Goal: Information Seeking & Learning: Learn about a topic

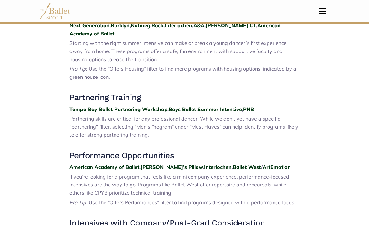
scroll to position [381, 0]
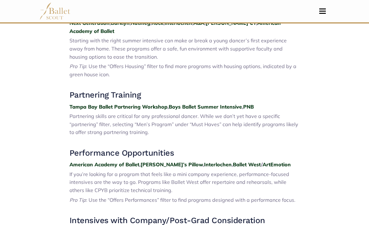
click at [209, 128] on p "Partnering skills are critical for any professional dancer. While we don’t yet …" at bounding box center [185, 124] width 231 height 24
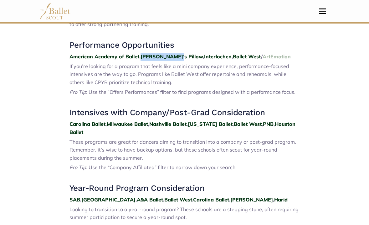
scroll to position [500, 0]
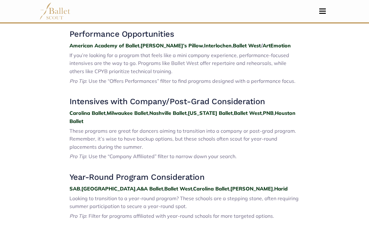
click at [191, 128] on p "These programs are great for dancers aiming to transition into a company or pos…" at bounding box center [185, 139] width 231 height 24
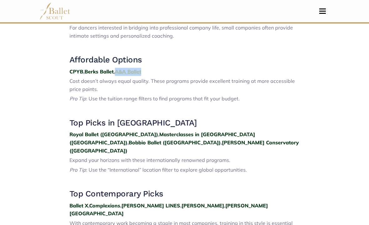
scroll to position [892, 0]
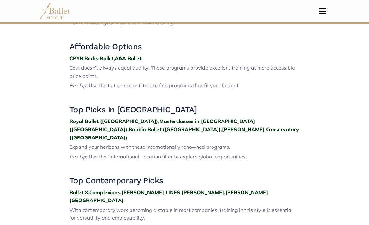
click at [191, 144] on span "Expand your horizons with these internationally renowned programs." at bounding box center [150, 147] width 161 height 6
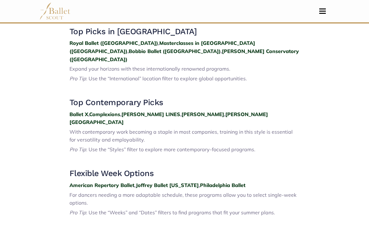
scroll to position [971, 0]
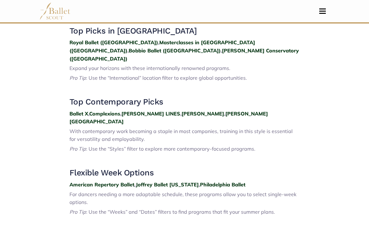
click at [136, 154] on h3 at bounding box center [185, 159] width 231 height 11
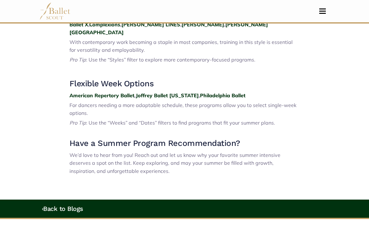
scroll to position [1071, 0]
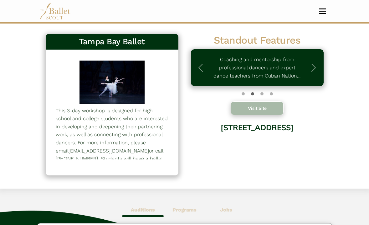
click at [250, 112] on button "Visit Site" at bounding box center [257, 108] width 53 height 14
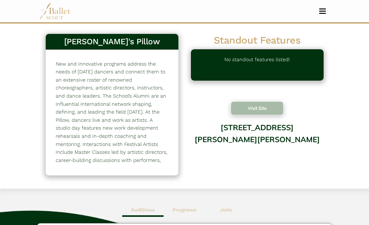
click at [255, 108] on button "Visit Site" at bounding box center [257, 108] width 53 height 14
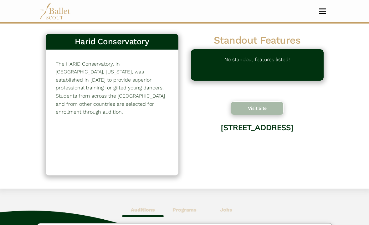
click at [244, 110] on button "Visit Site" at bounding box center [257, 108] width 53 height 14
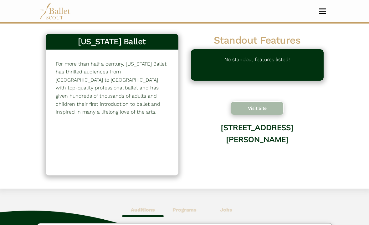
click at [254, 107] on button "Visit Site" at bounding box center [257, 108] width 53 height 14
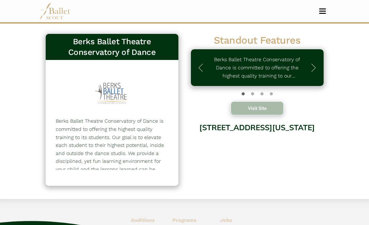
click at [250, 111] on button "Visit Site" at bounding box center [257, 108] width 53 height 14
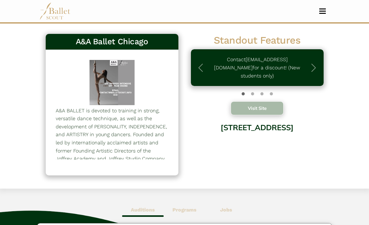
click at [239, 111] on button "Visit Site" at bounding box center [257, 108] width 53 height 14
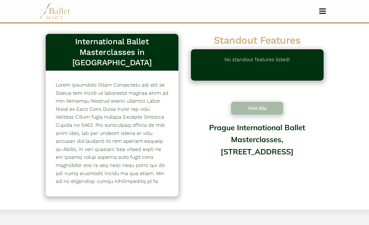
click at [242, 111] on button "Visit Site" at bounding box center [257, 108] width 53 height 14
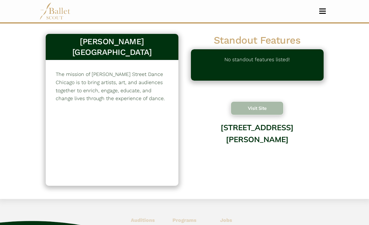
click at [251, 111] on button "Visit Site" at bounding box center [257, 108] width 53 height 14
